Goal: Check status: Check status

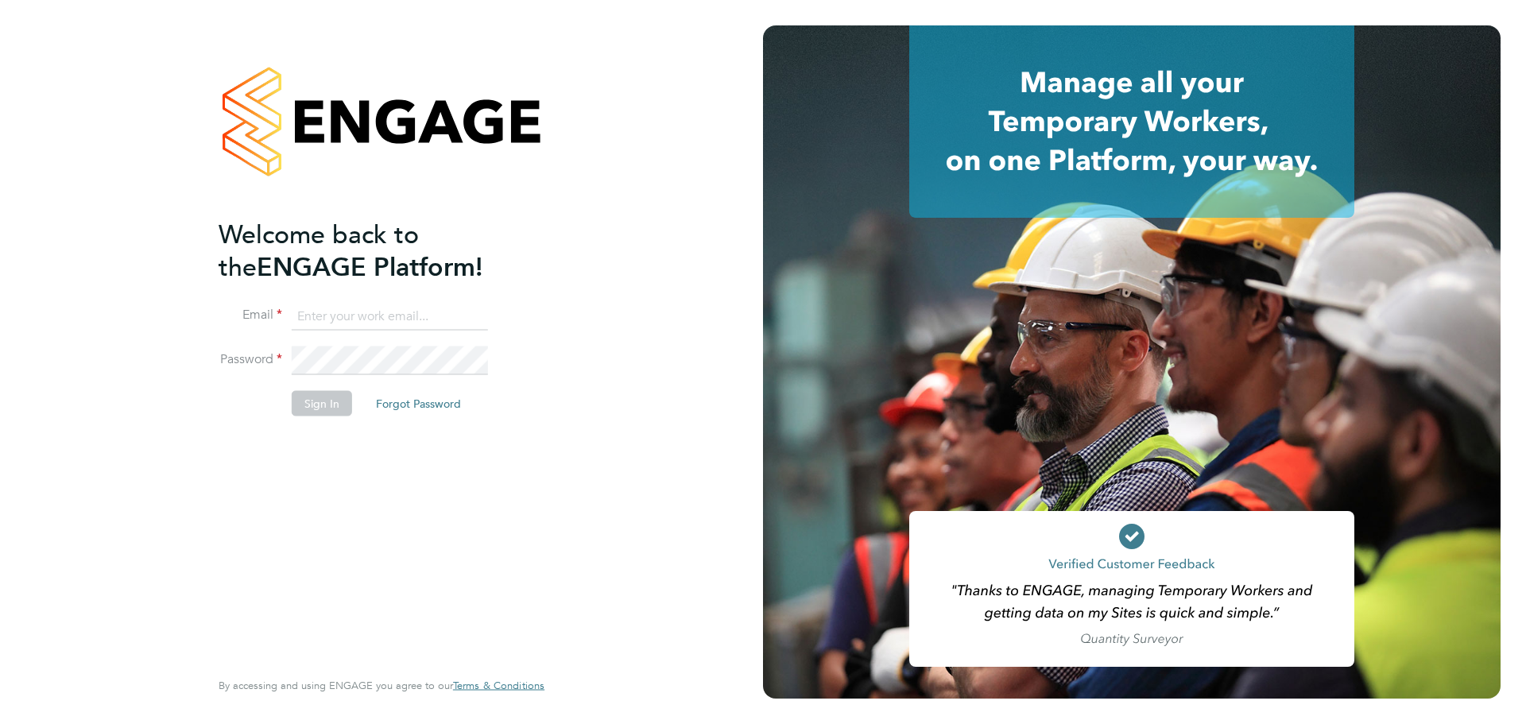
drag, startPoint x: 440, startPoint y: 324, endPoint x: 432, endPoint y: 318, distance: 9.7
click at [439, 324] on input at bounding box center [390, 316] width 196 height 29
type input "csi.admin@uk.g4s.com"
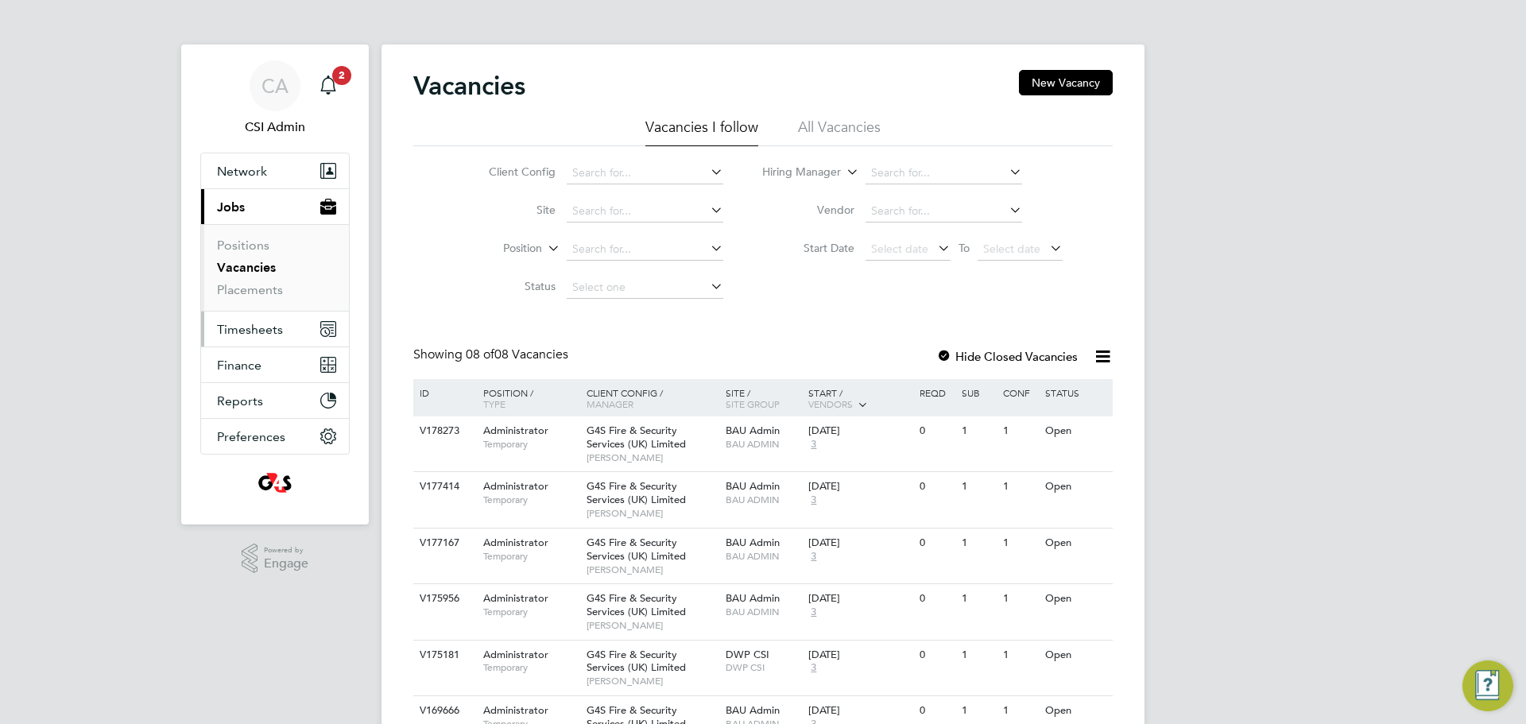
click at [238, 312] on button "Timesheets" at bounding box center [275, 329] width 148 height 35
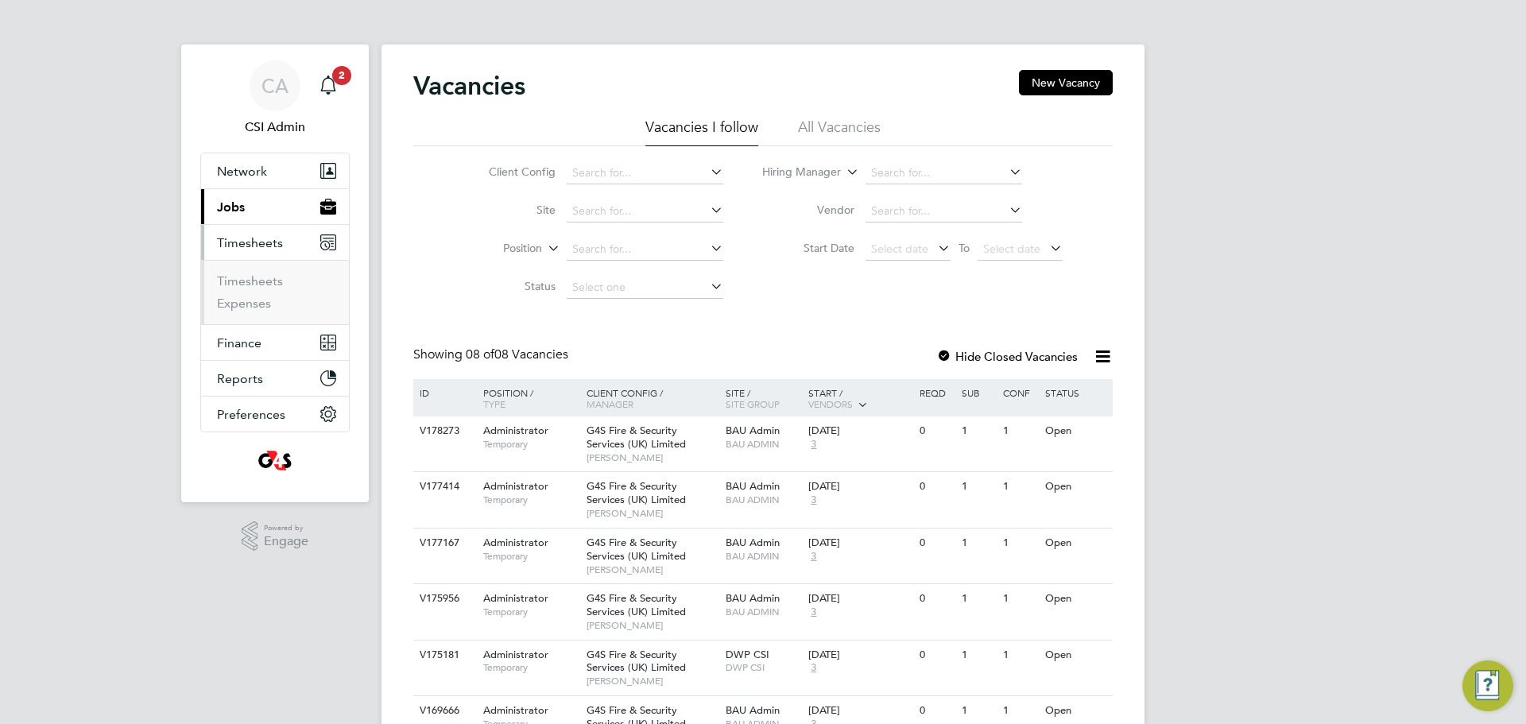
click at [251, 290] on li "Timesheets" at bounding box center [276, 284] width 119 height 22
click at [253, 286] on link "Timesheets" at bounding box center [250, 280] width 66 height 15
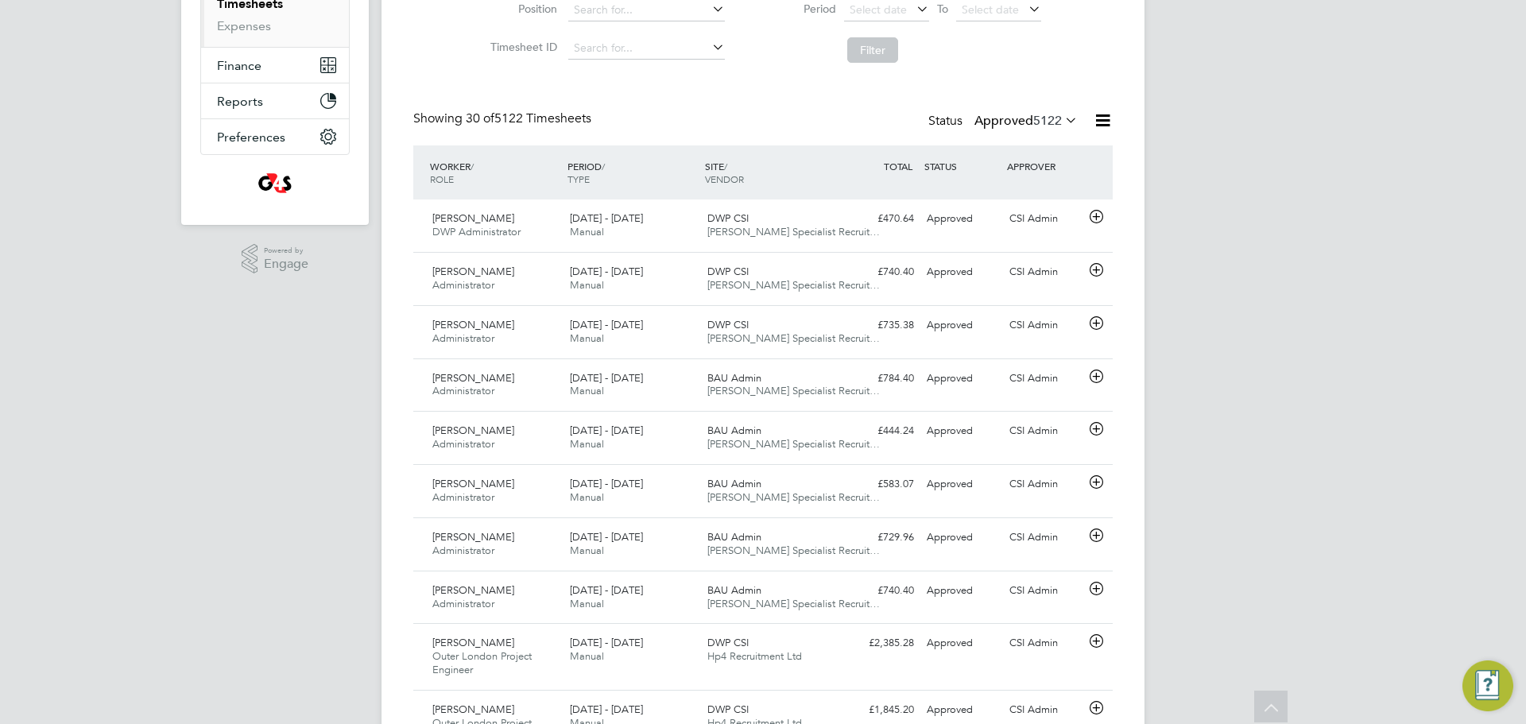
click at [1057, 129] on div "Status Approved 5122" at bounding box center [1004, 121] width 153 height 22
click at [1052, 122] on span "5122" at bounding box center [1047, 121] width 29 height 16
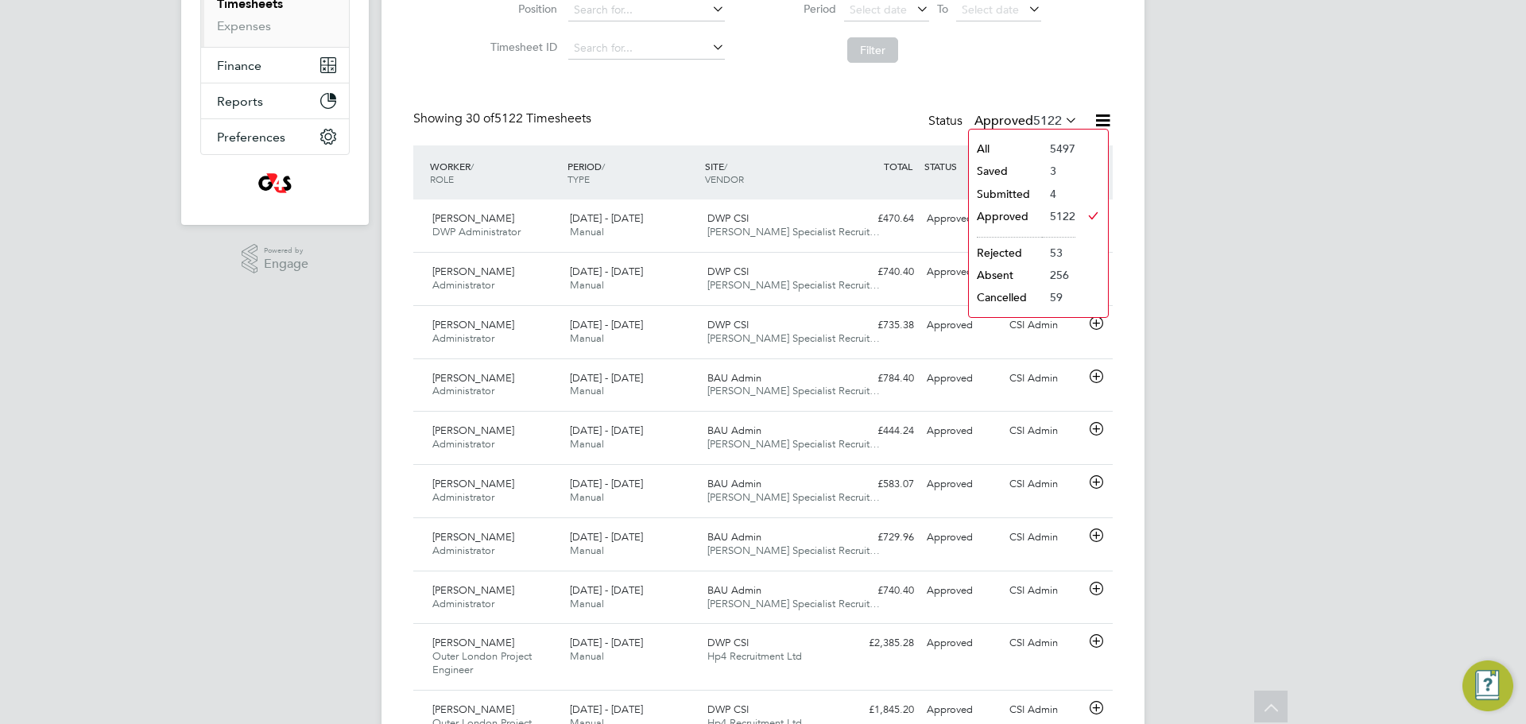
click at [1009, 149] on li "All" at bounding box center [1005, 149] width 73 height 22
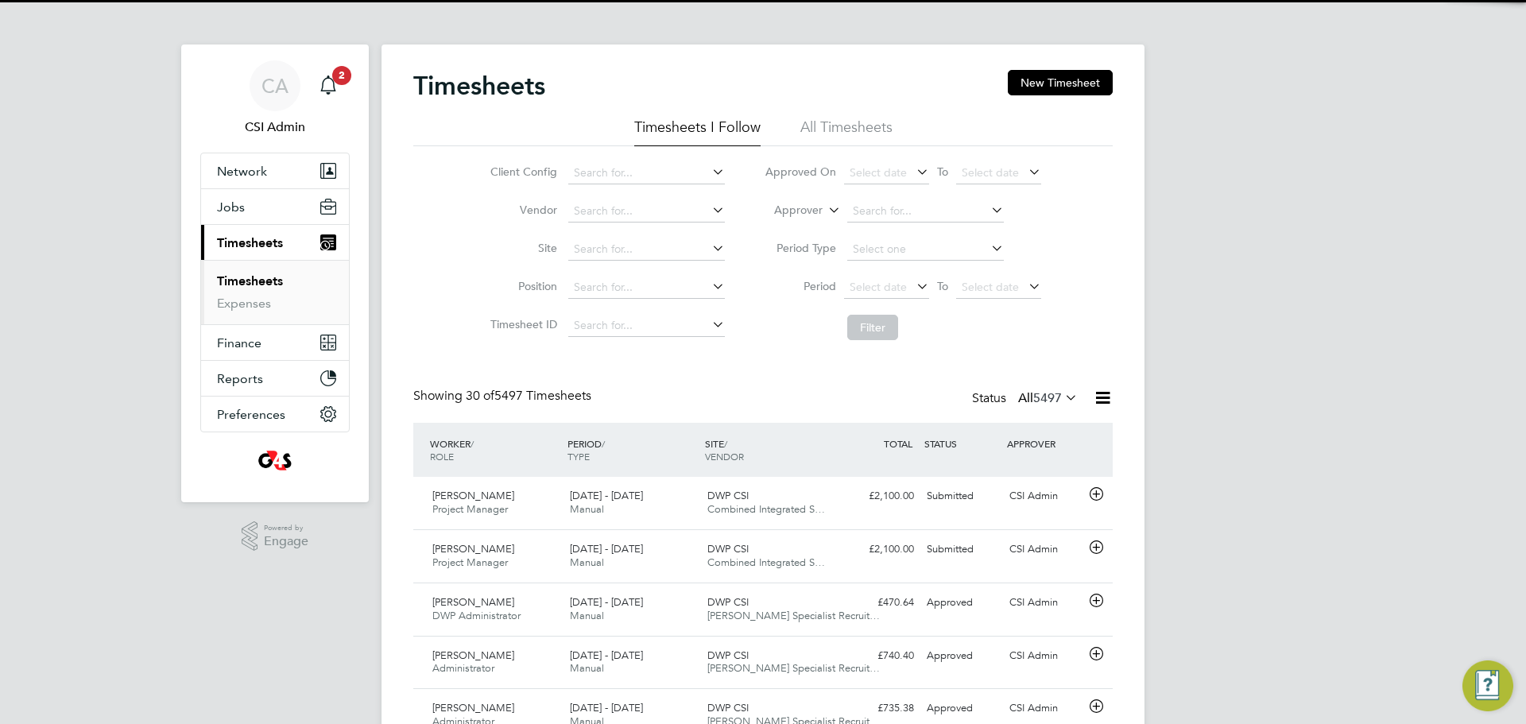
click at [1018, 401] on label "All 5497" at bounding box center [1048, 398] width 60 height 16
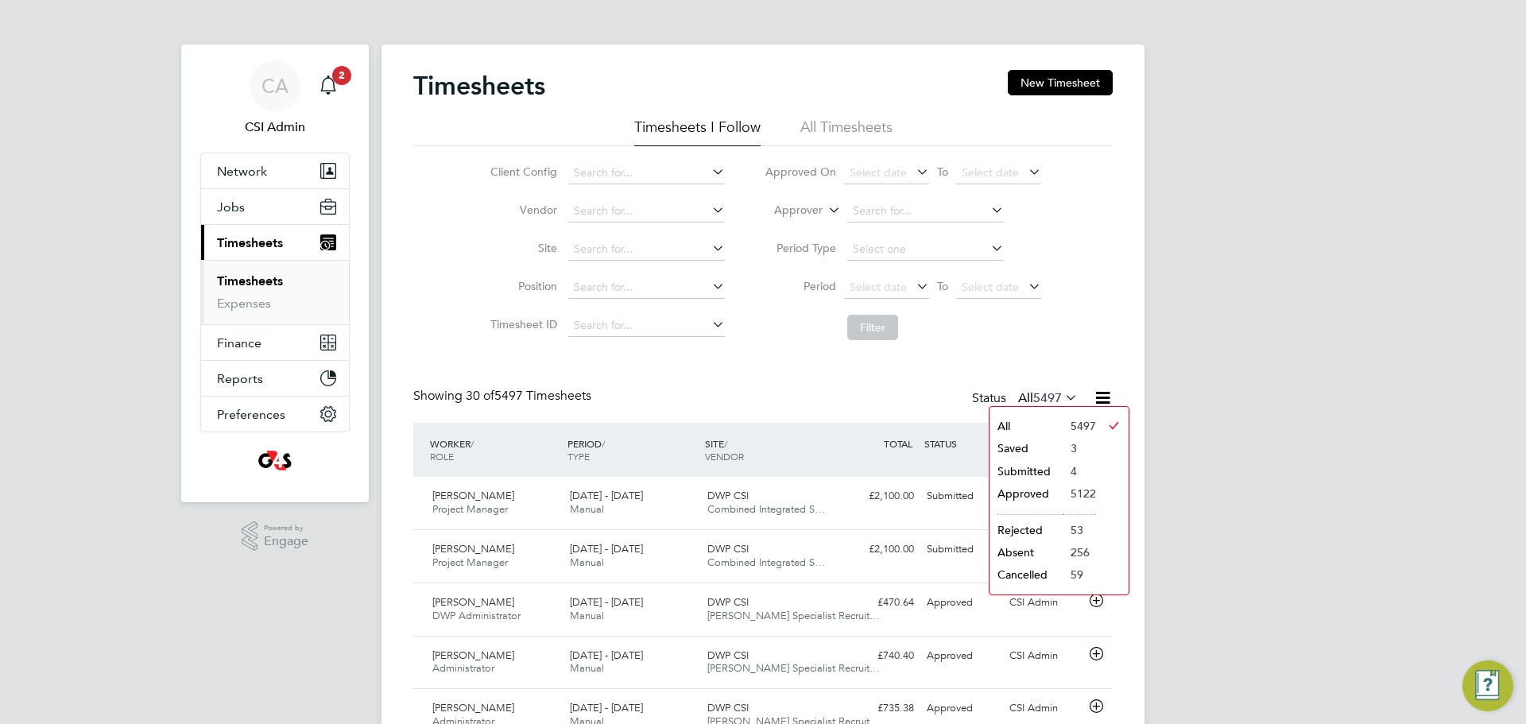
click at [1025, 470] on li "Submitted" at bounding box center [1026, 471] width 73 height 22
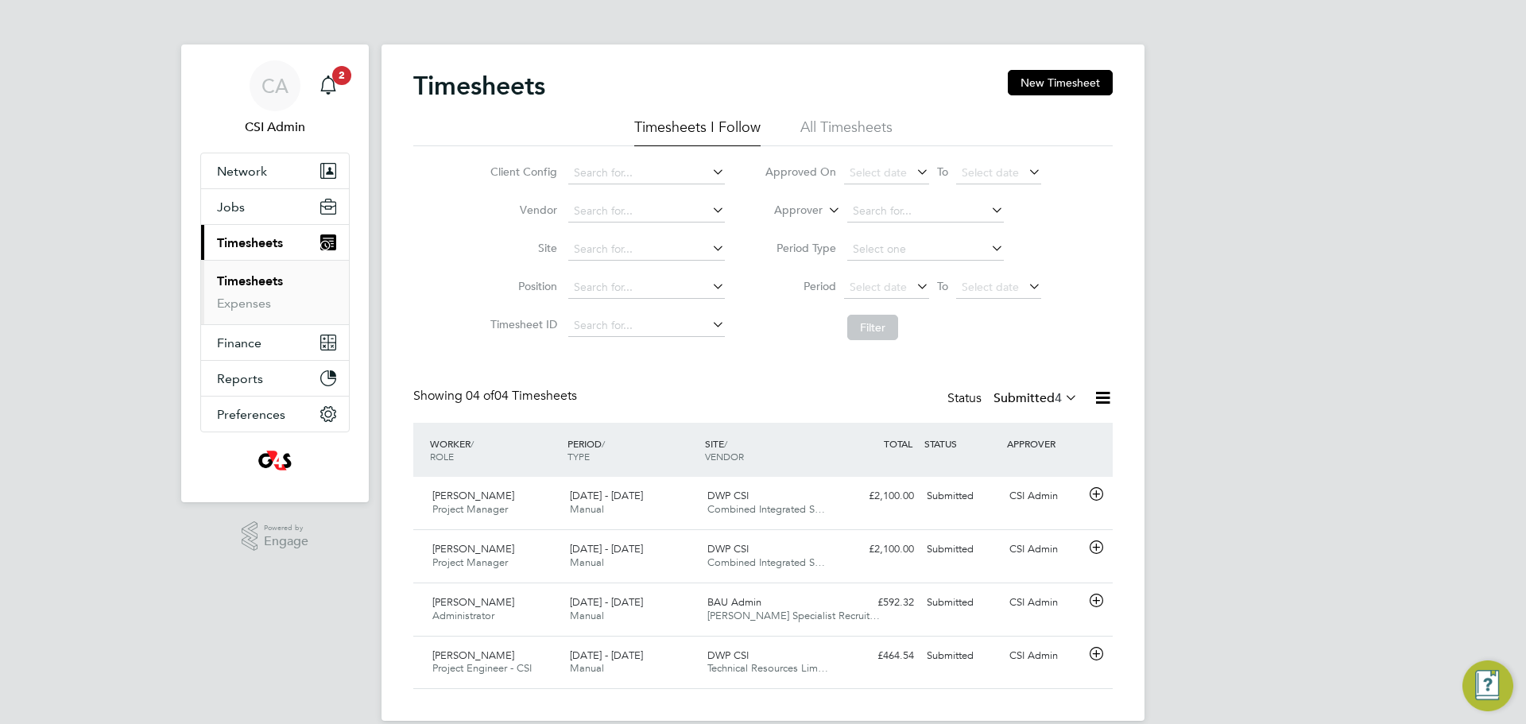
drag, startPoint x: 1021, startPoint y: 391, endPoint x: 1020, endPoint y: 405, distance: 13.6
click at [1021, 393] on label "Submitted 4" at bounding box center [1036, 398] width 84 height 16
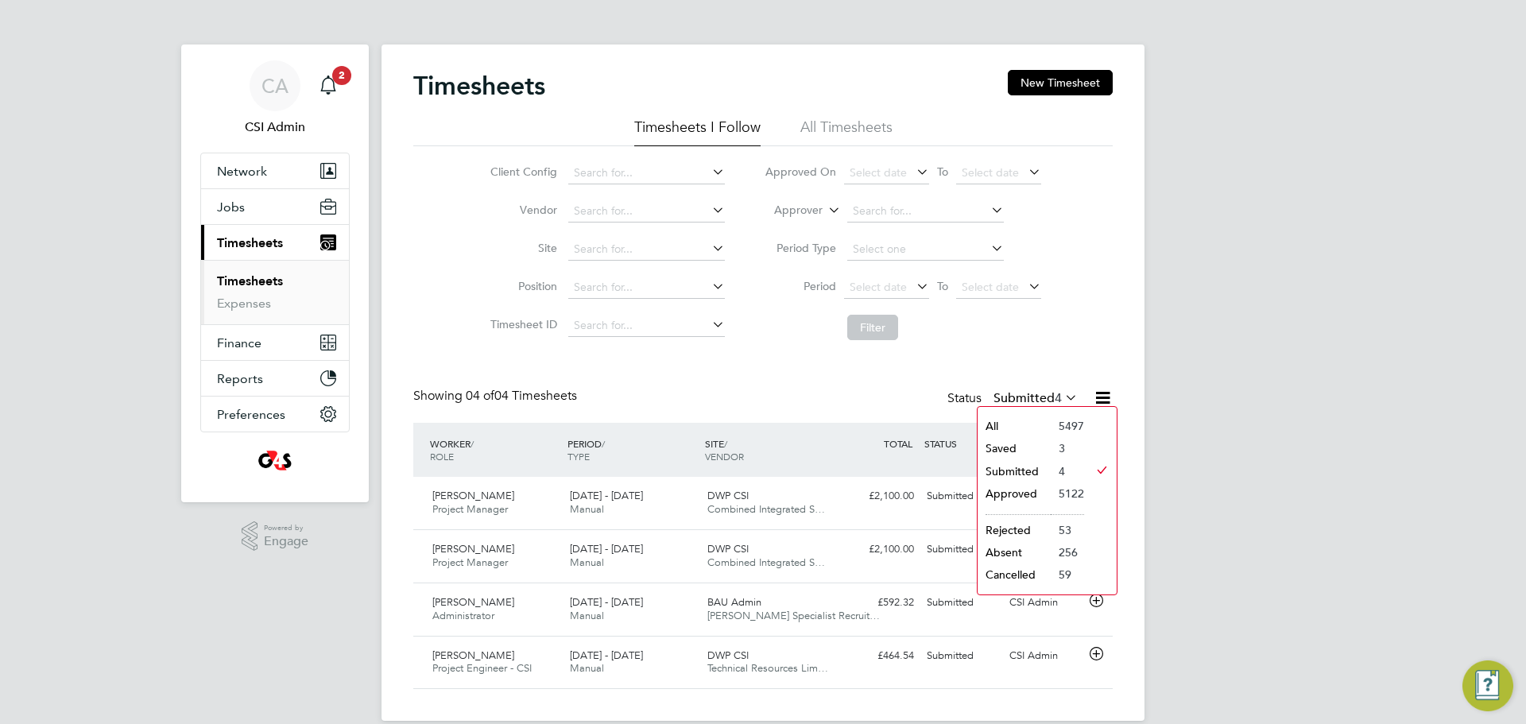
click at [1029, 499] on li "Approved" at bounding box center [1014, 494] width 73 height 22
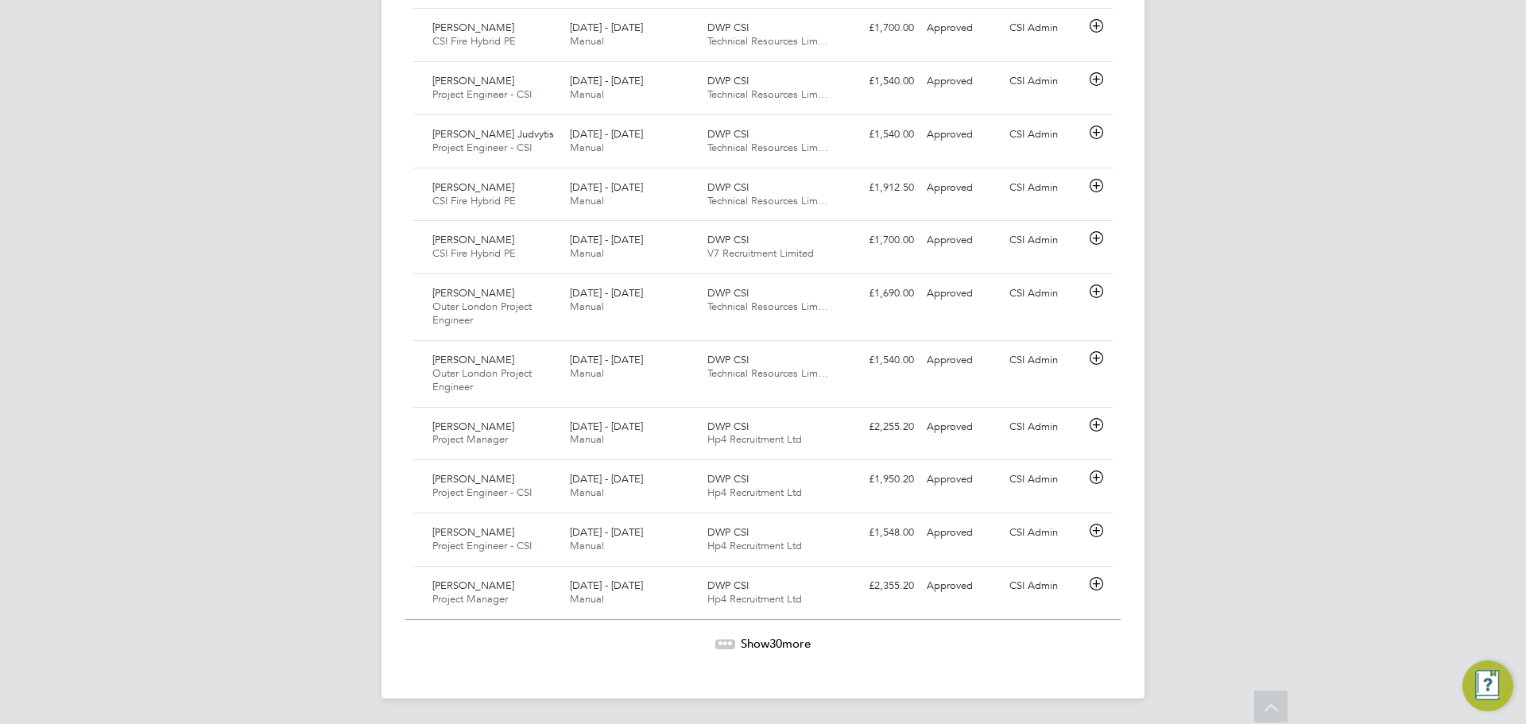
click at [742, 648] on span "Show 30 more" at bounding box center [776, 643] width 70 height 15
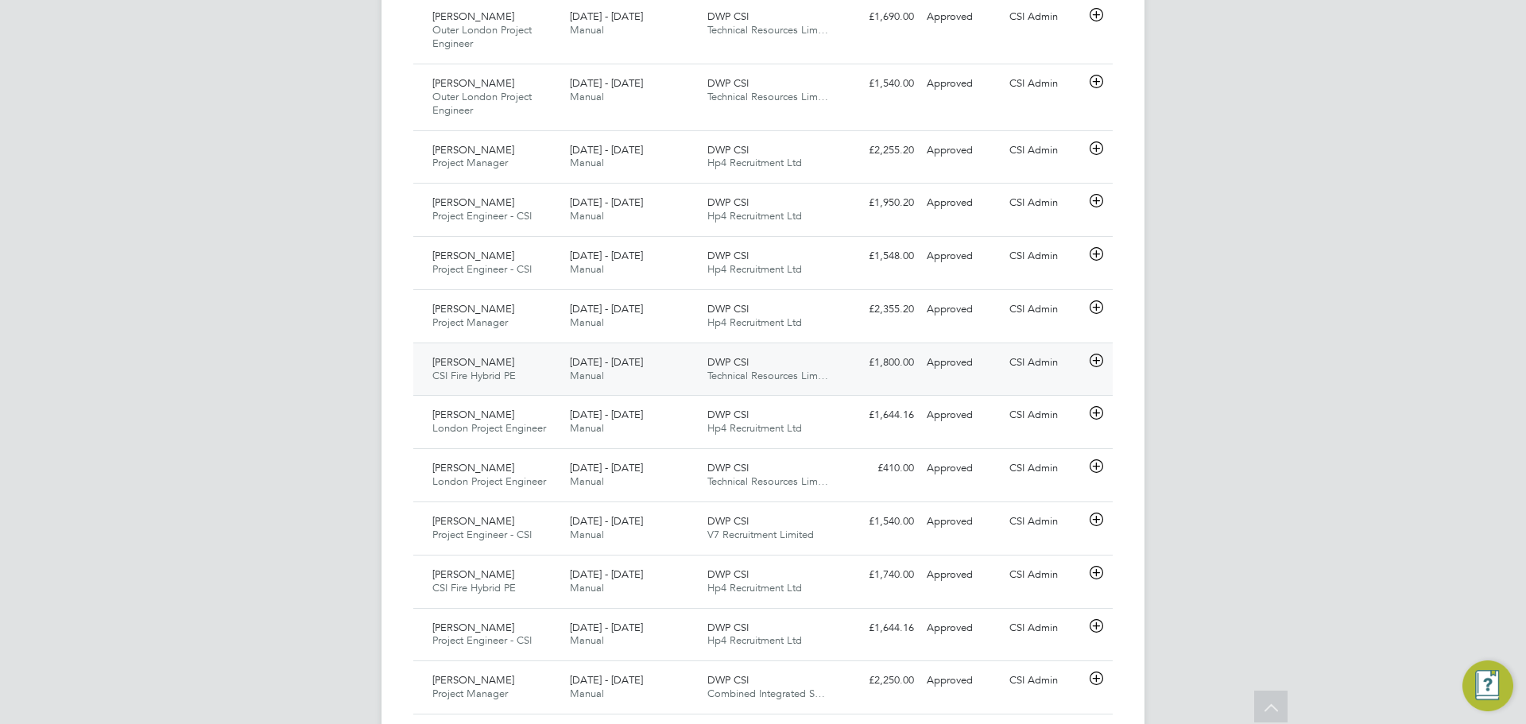
click at [979, 382] on div "[PERSON_NAME] CSI Fire Hybrid PE [DATE] - [DATE] [DATE] - [DATE] Manual DWP CSI…" at bounding box center [763, 369] width 700 height 53
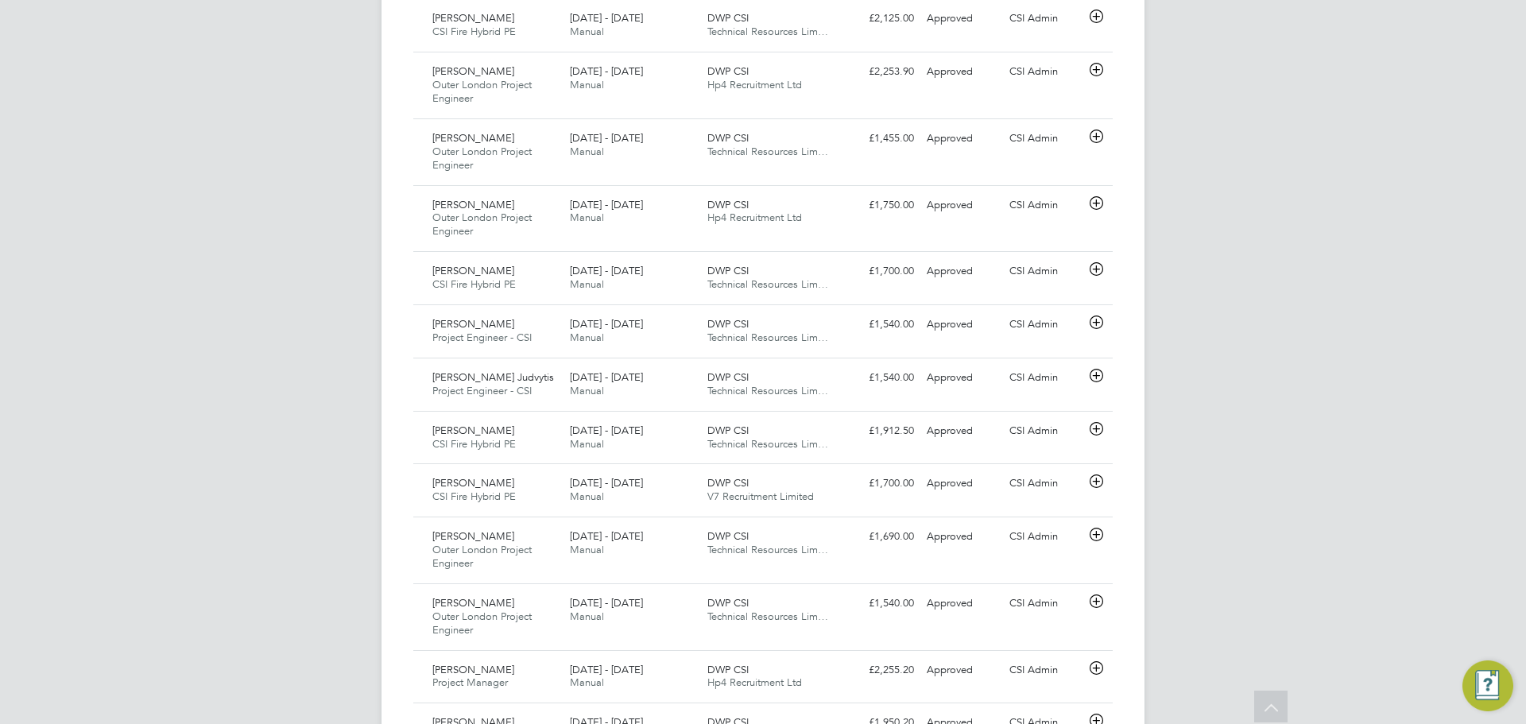
scroll to position [1061, 0]
